Goal: Task Accomplishment & Management: Manage account settings

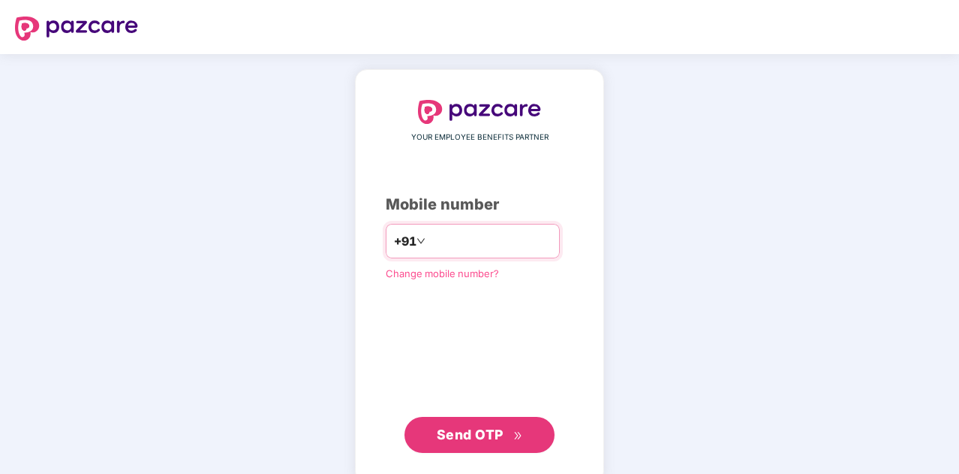
type input "**********"
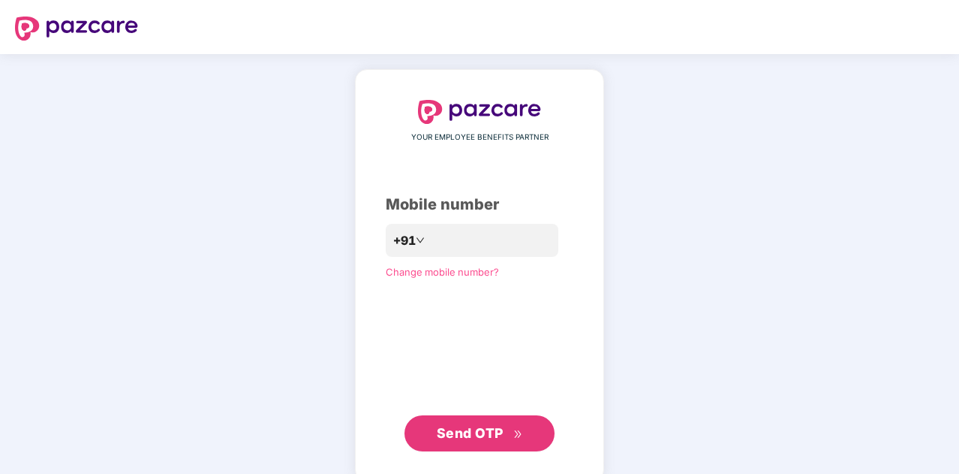
click at [466, 441] on span "Send OTP" at bounding box center [480, 433] width 86 height 21
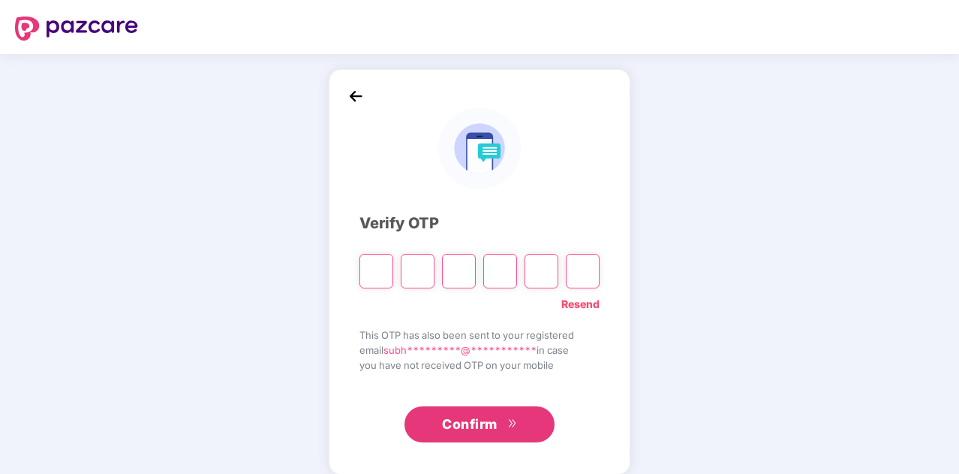
type input "*"
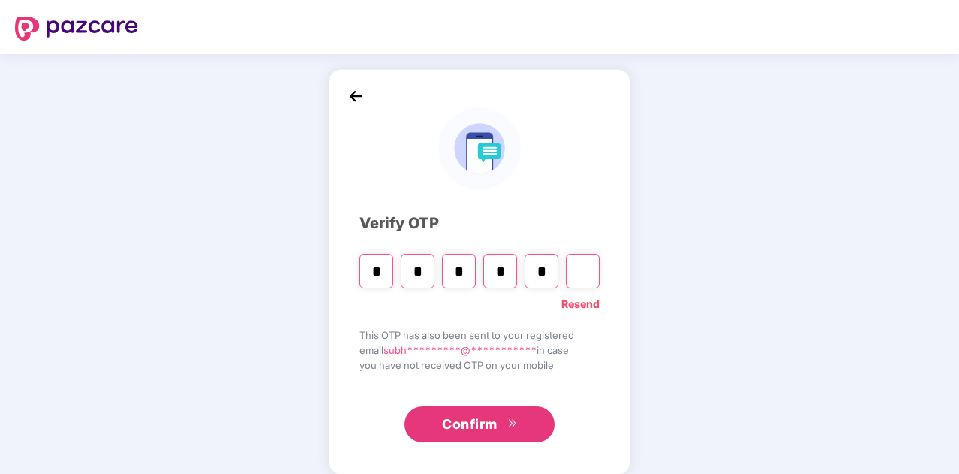
type input "*"
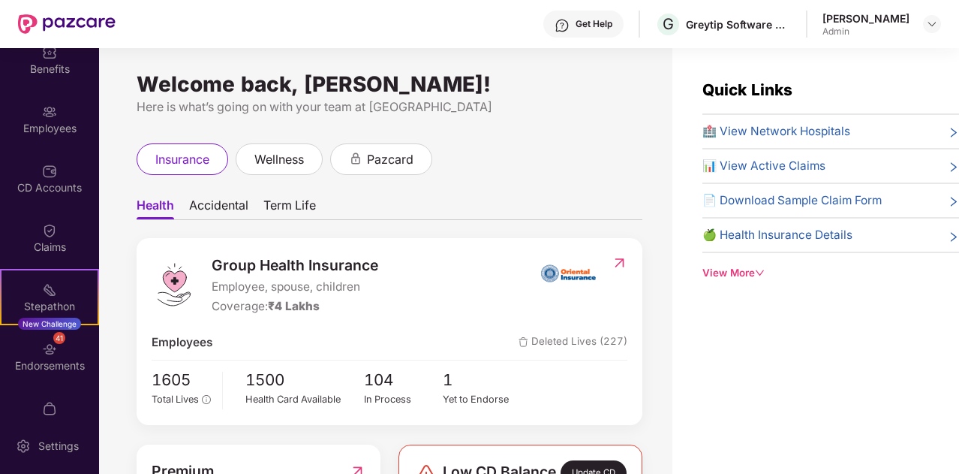
scroll to position [77, 0]
click at [43, 361] on div "Endorsements" at bounding box center [49, 364] width 99 height 15
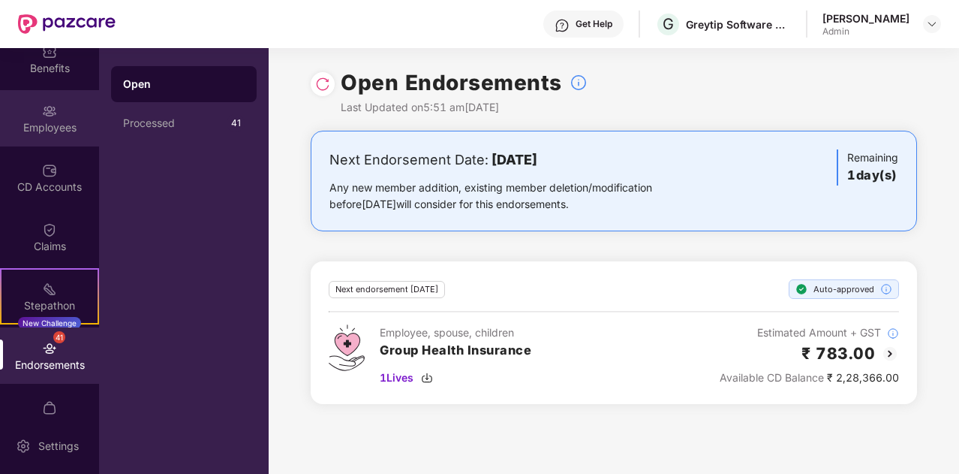
click at [54, 134] on div "Employees" at bounding box center [49, 118] width 99 height 56
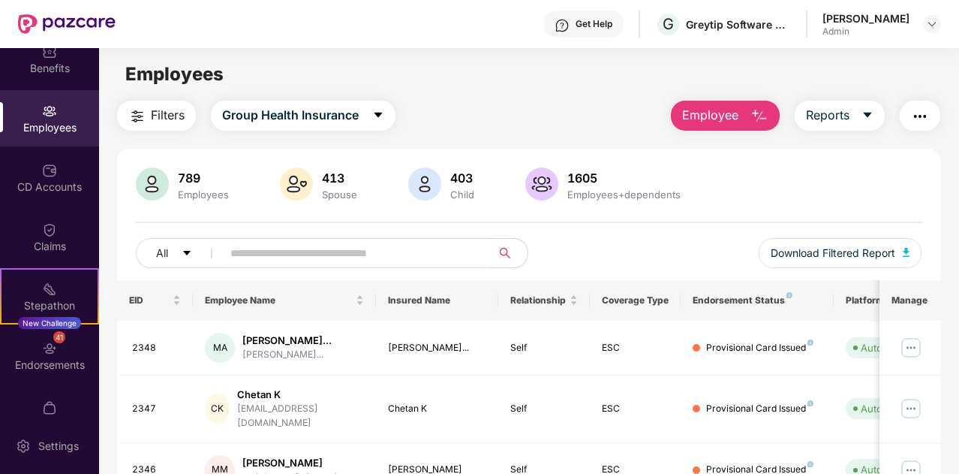
click at [758, 109] on img "button" at bounding box center [760, 116] width 18 height 18
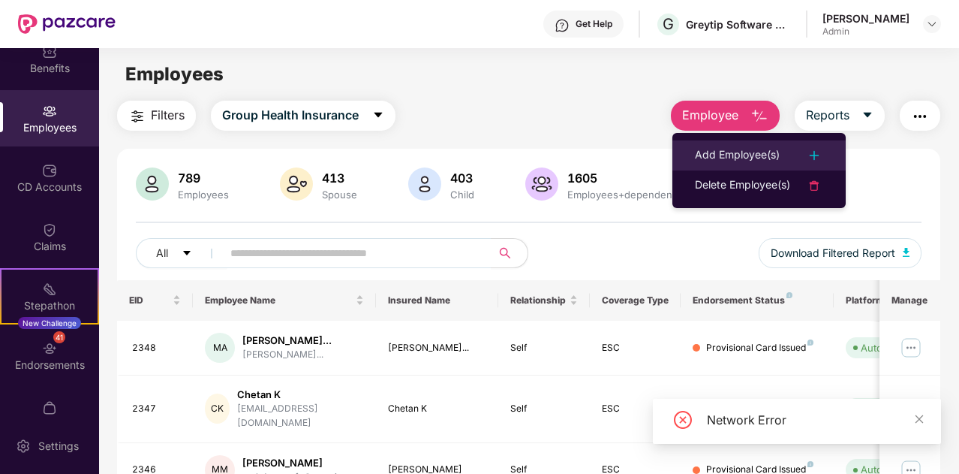
click at [745, 148] on div "Add Employee(s)" at bounding box center [737, 155] width 85 height 18
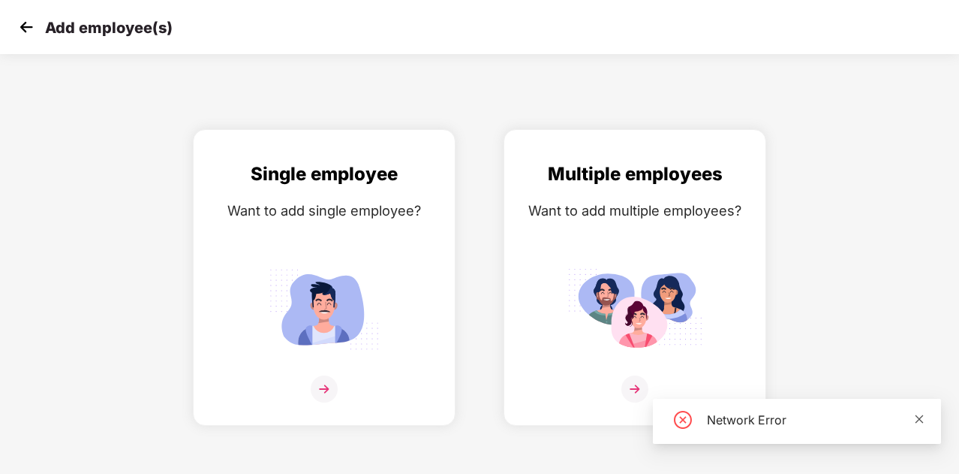
click at [916, 422] on icon "close" at bounding box center [920, 418] width 8 height 8
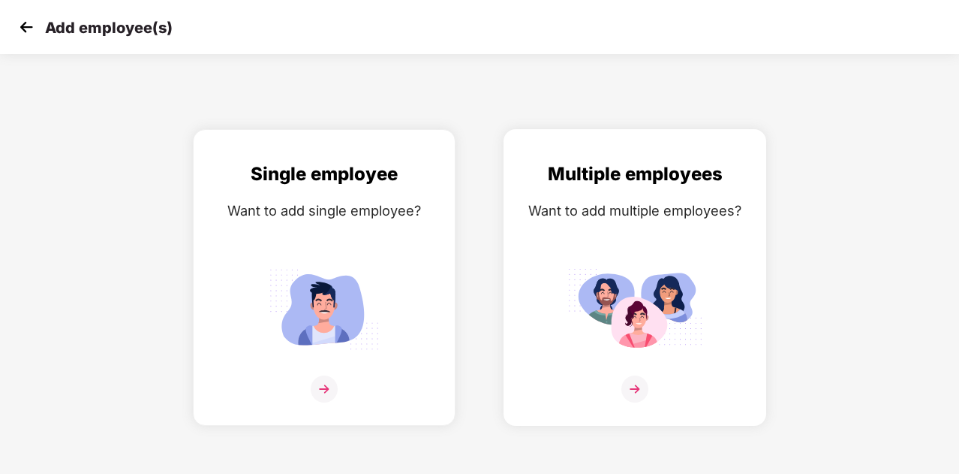
click at [649, 384] on div at bounding box center [634, 398] width 231 height 46
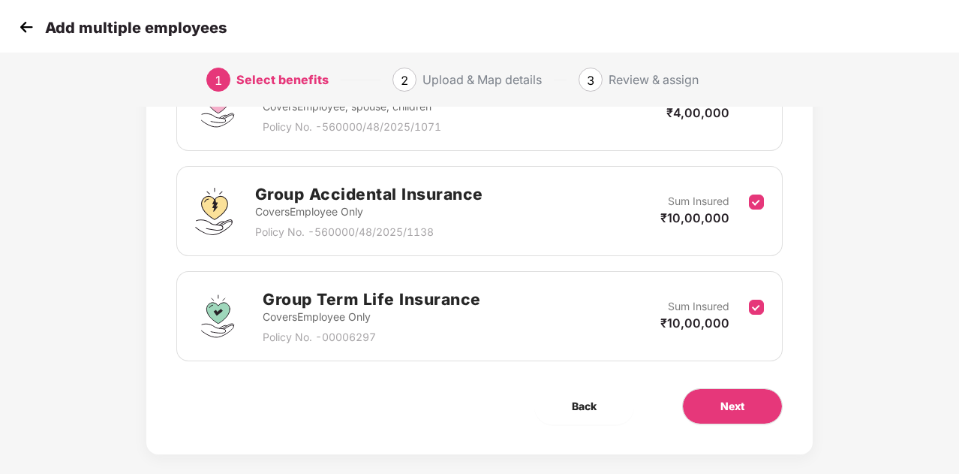
scroll to position [275, 0]
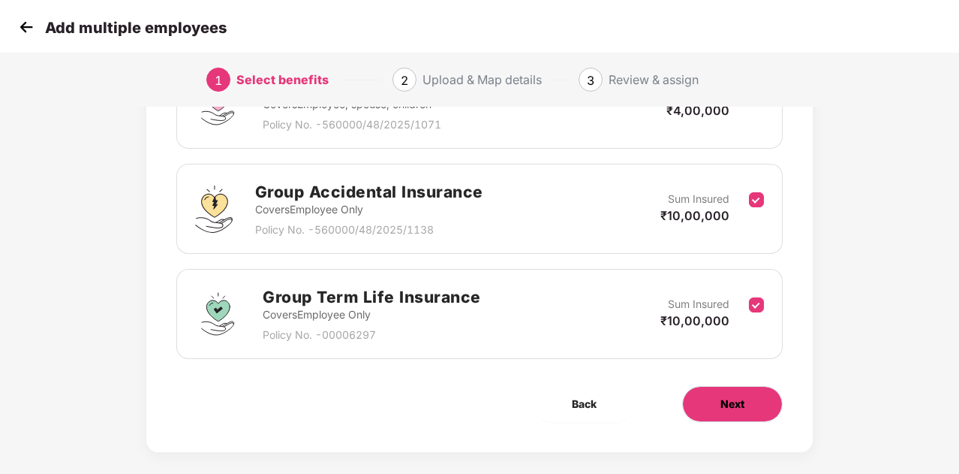
click at [727, 407] on span "Next" at bounding box center [733, 404] width 24 height 17
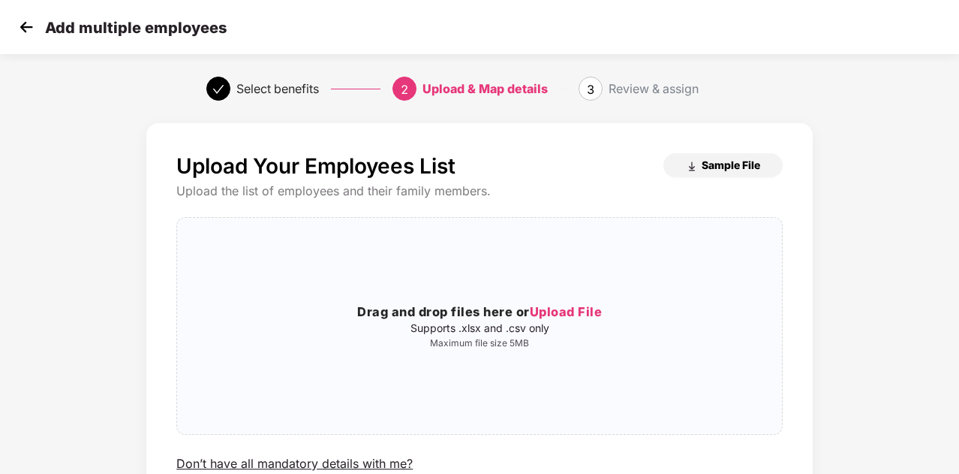
click at [727, 158] on span "Sample File" at bounding box center [731, 165] width 59 height 14
click at [558, 308] on span "Upload File" at bounding box center [566, 311] width 73 height 15
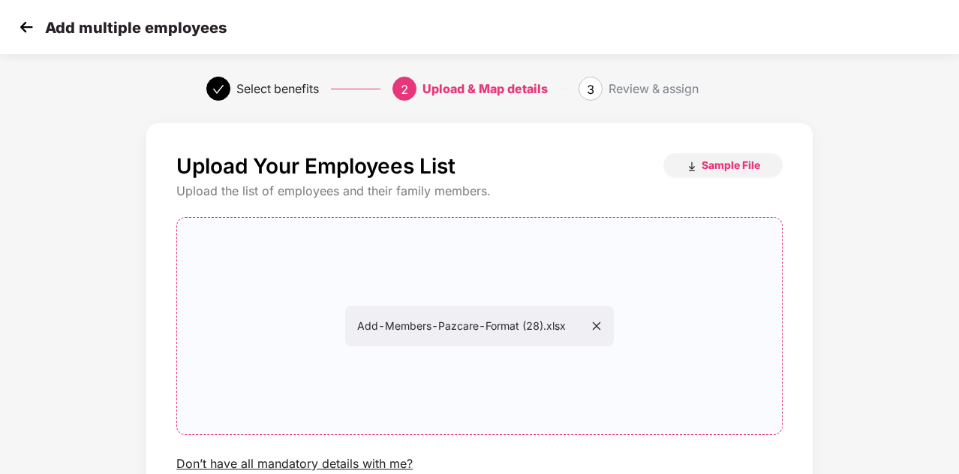
click at [911, 226] on div "Upload Your Employees List Sample File Upload the list of employees and their f…" at bounding box center [479, 359] width 959 height 487
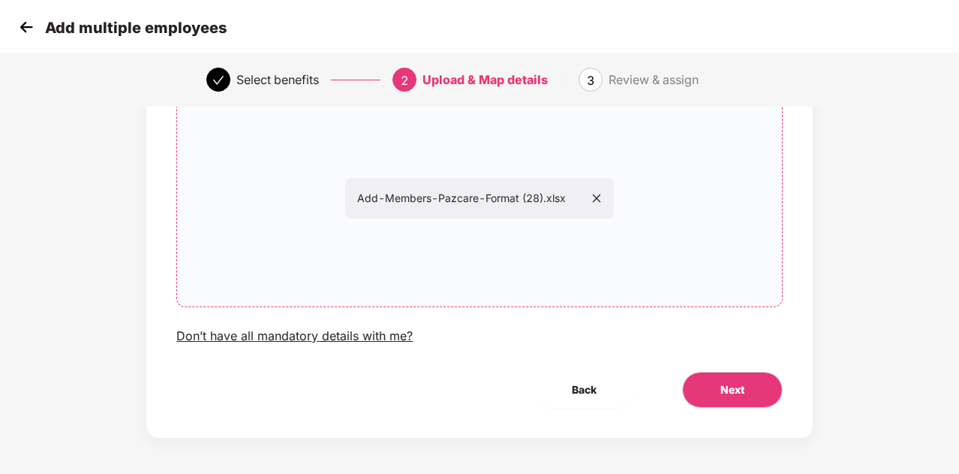
scroll to position [129, 0]
click at [739, 369] on div "Upload Your Employees List Sample File Upload the list of employees and their f…" at bounding box center [479, 215] width 667 height 442
click at [745, 387] on button "Next" at bounding box center [732, 388] width 101 height 36
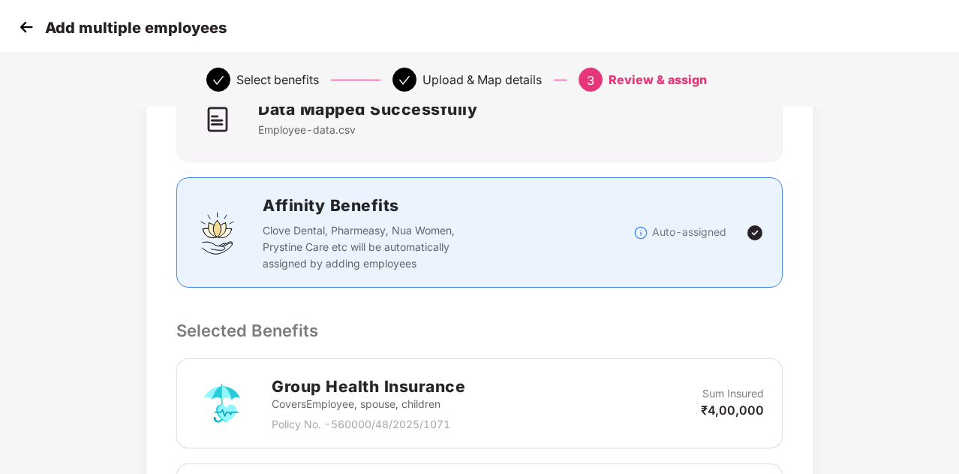
scroll to position [0, 0]
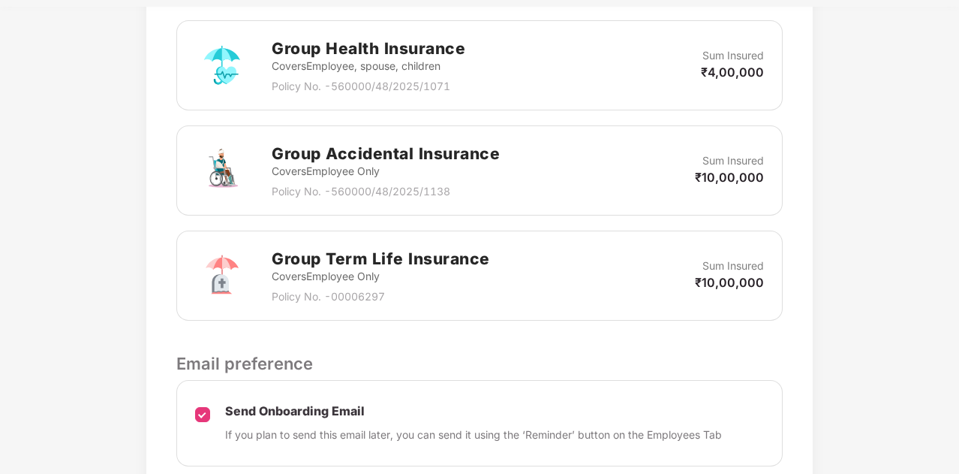
scroll to position [587, 0]
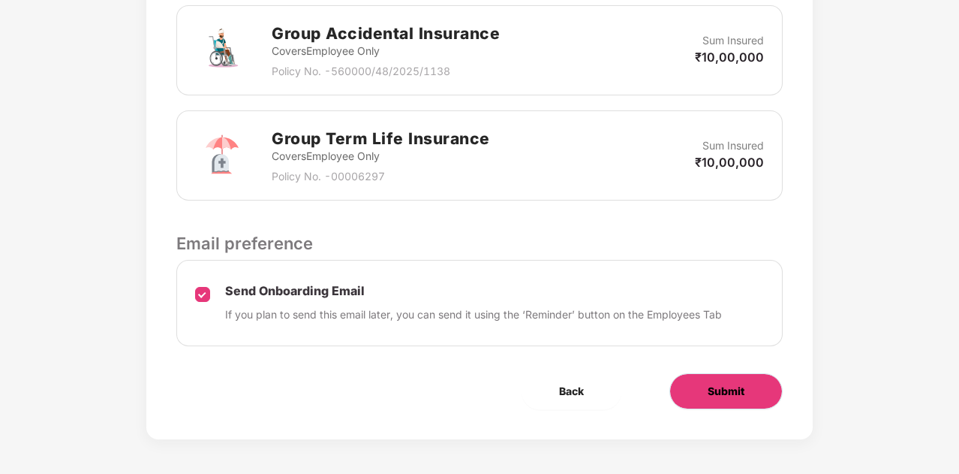
click at [716, 384] on span "Submit" at bounding box center [726, 391] width 37 height 17
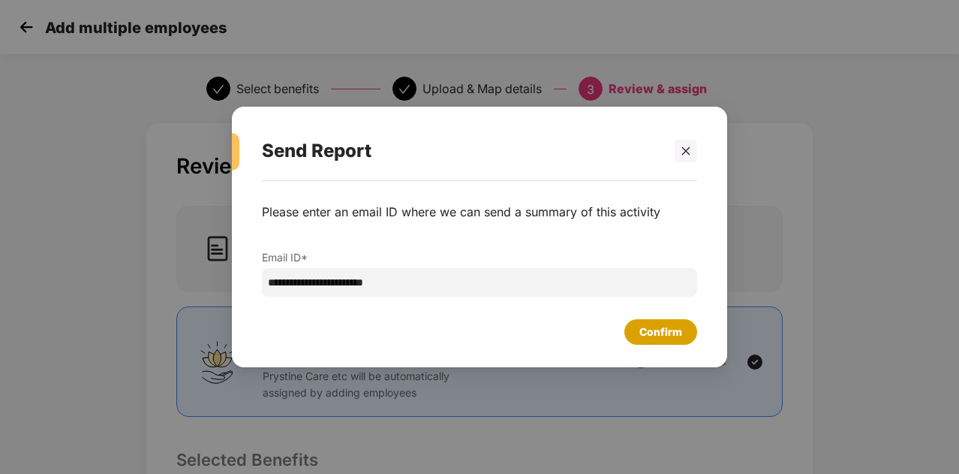
click at [683, 337] on div "Confirm" at bounding box center [660, 332] width 73 height 26
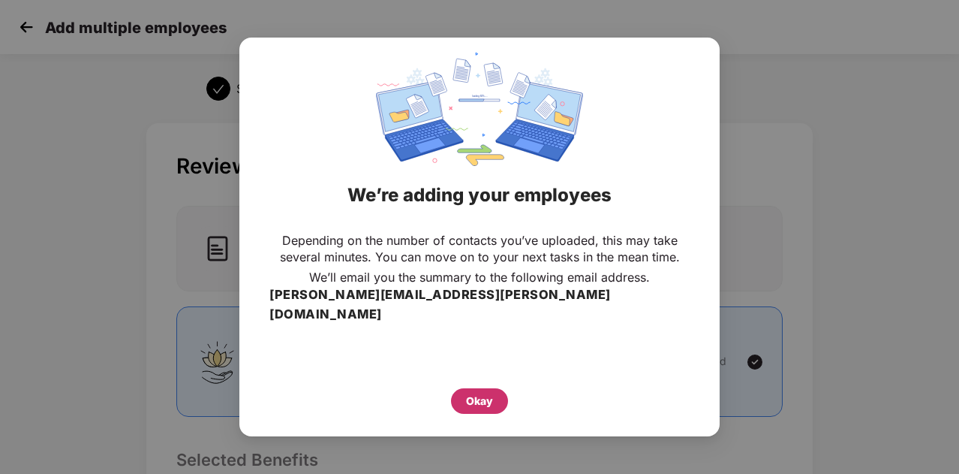
click at [471, 388] on div "Okay" at bounding box center [479, 401] width 57 height 26
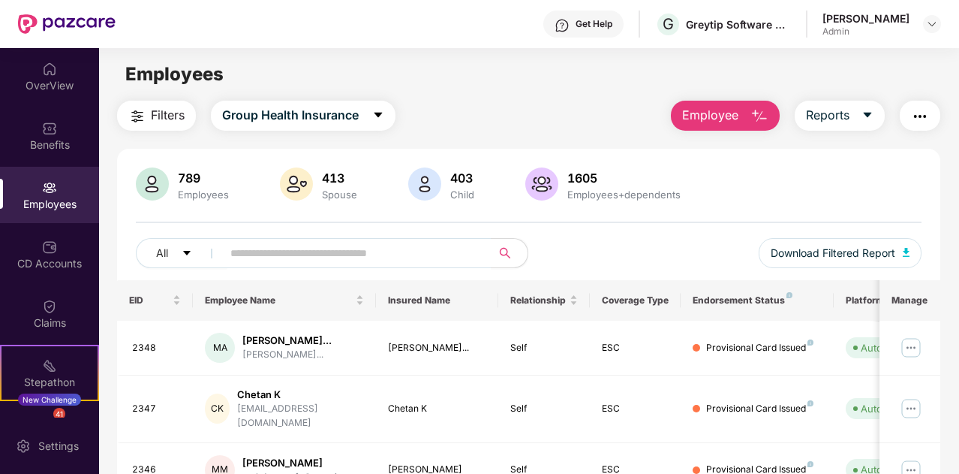
click at [730, 112] on span "Employee" at bounding box center [710, 115] width 56 height 19
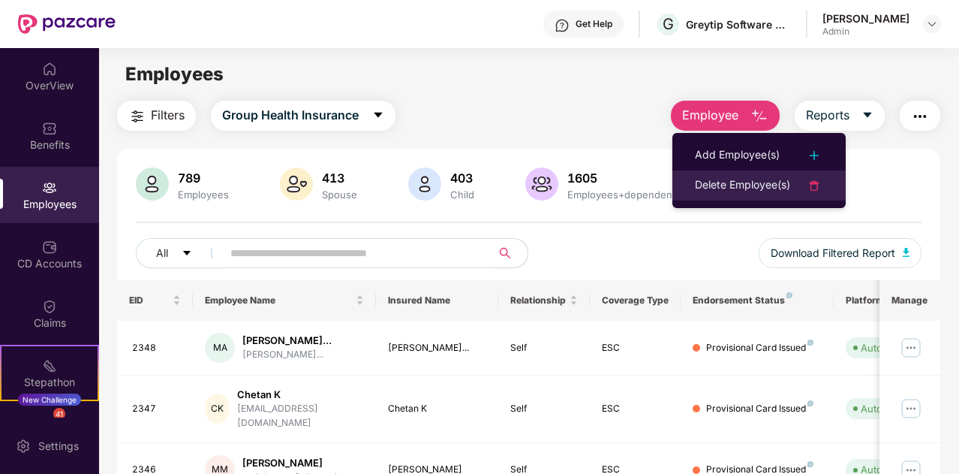
click at [751, 187] on div "Delete Employee(s)" at bounding box center [742, 185] width 95 height 18
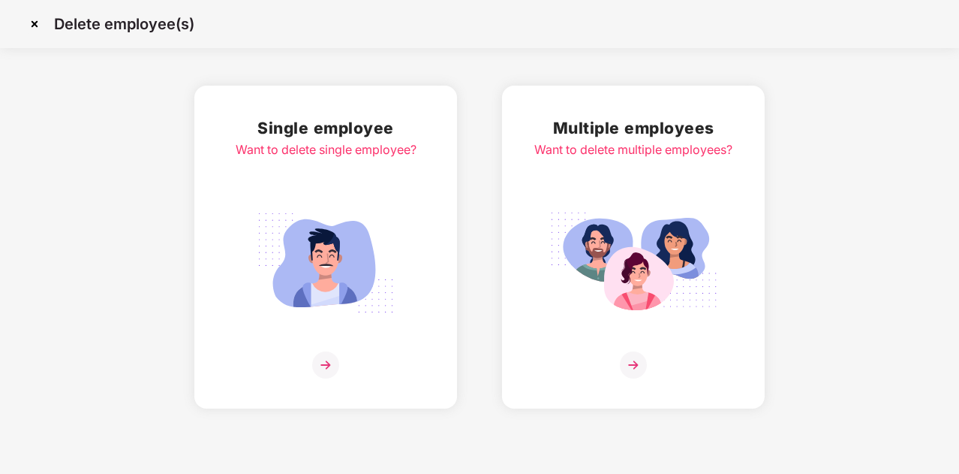
click at [632, 369] on img at bounding box center [633, 364] width 27 height 27
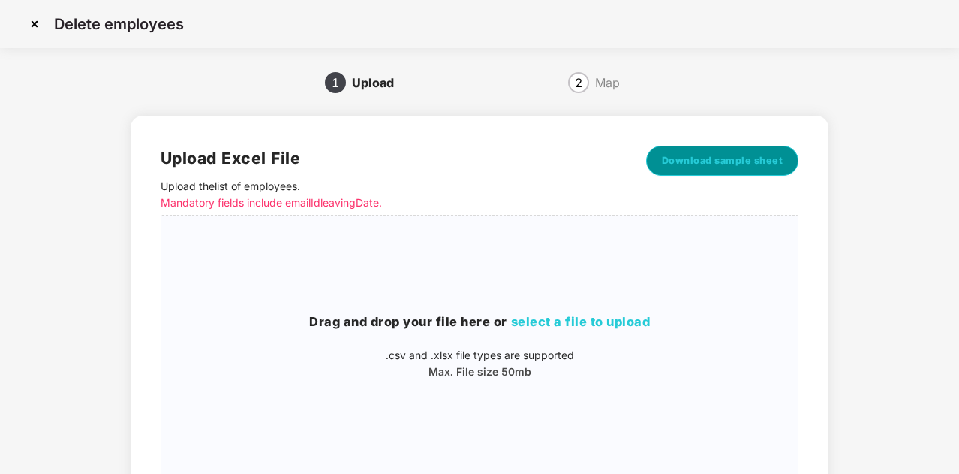
click at [713, 155] on span "Download sample sheet" at bounding box center [723, 160] width 122 height 15
click at [557, 316] on span "select a file to upload" at bounding box center [581, 321] width 140 height 15
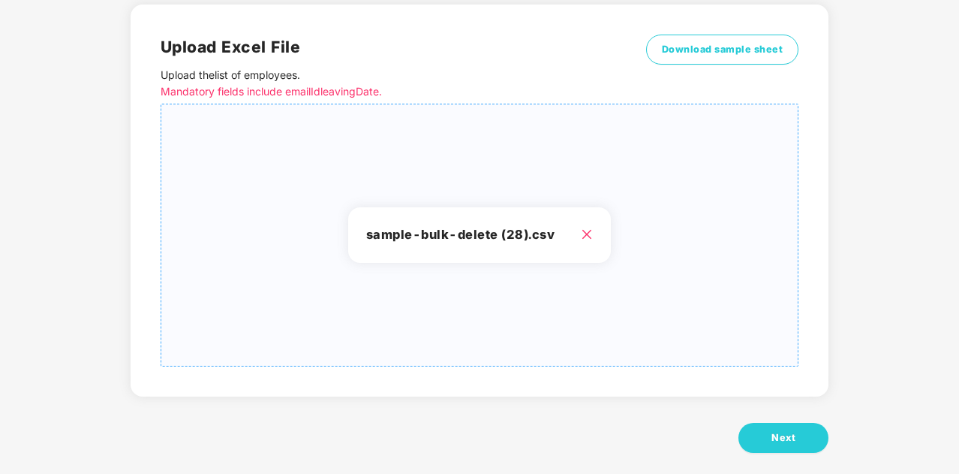
scroll to position [113, 0]
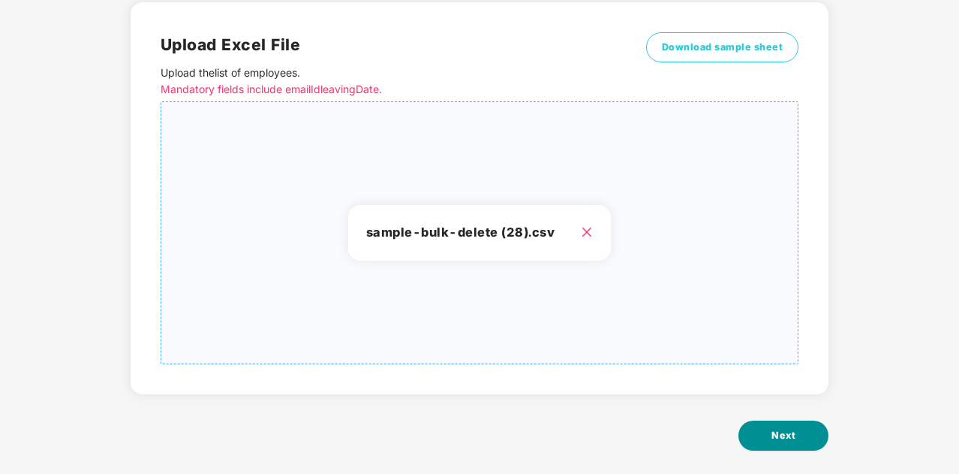
click at [796, 442] on button "Next" at bounding box center [784, 435] width 90 height 30
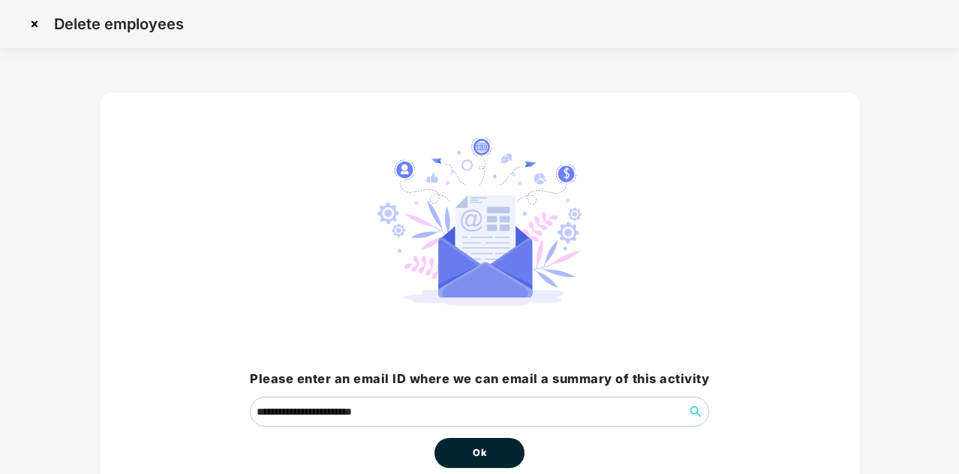
click at [489, 450] on button "Ok" at bounding box center [480, 453] width 90 height 30
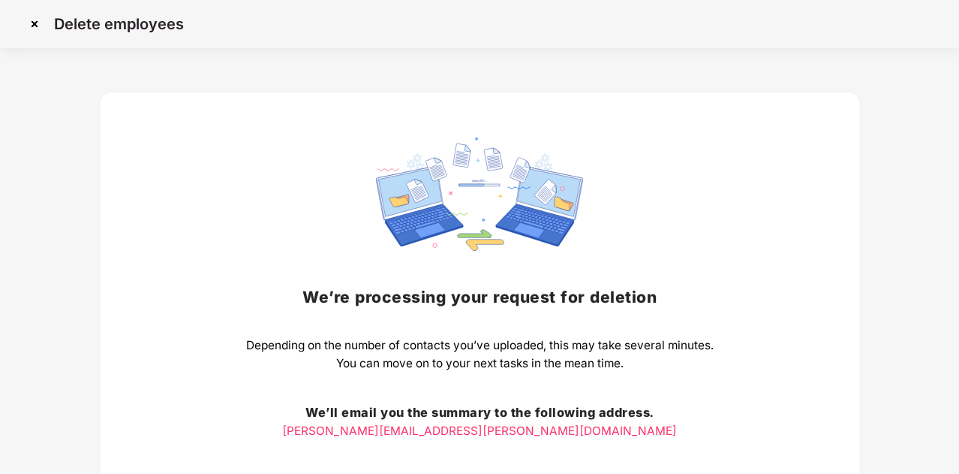
click at [37, 23] on img at bounding box center [35, 24] width 24 height 24
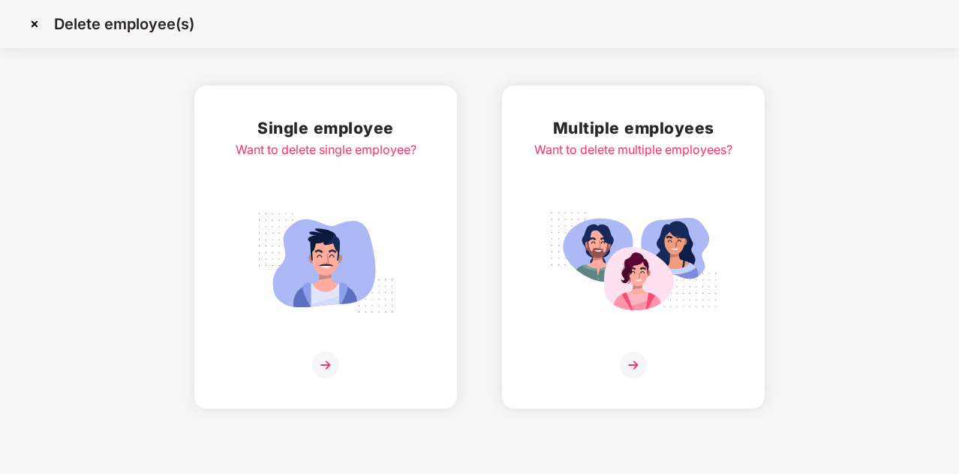
click at [35, 22] on img at bounding box center [35, 24] width 24 height 24
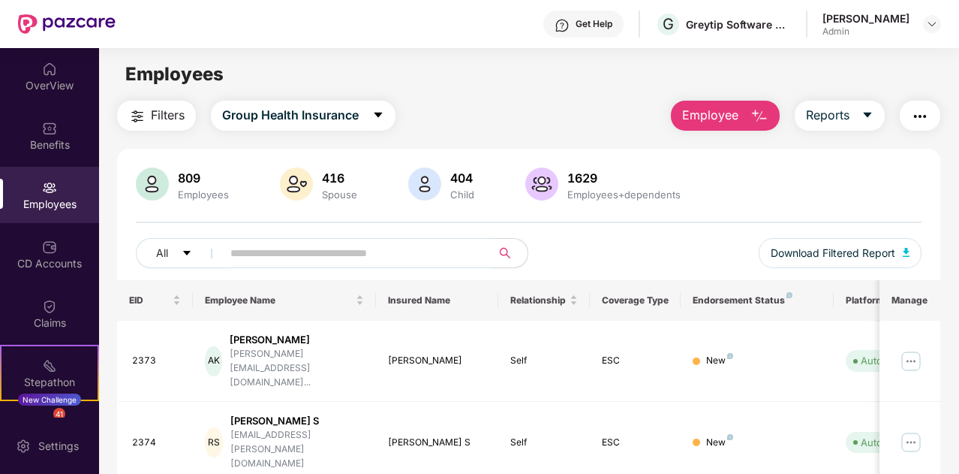
click at [524, 100] on main "Employees Filters Group Health Insurance Employee Reports 809 Employees 416 Spo…" at bounding box center [528, 285] width 859 height 474
